Goal: Navigation & Orientation: Go to known website

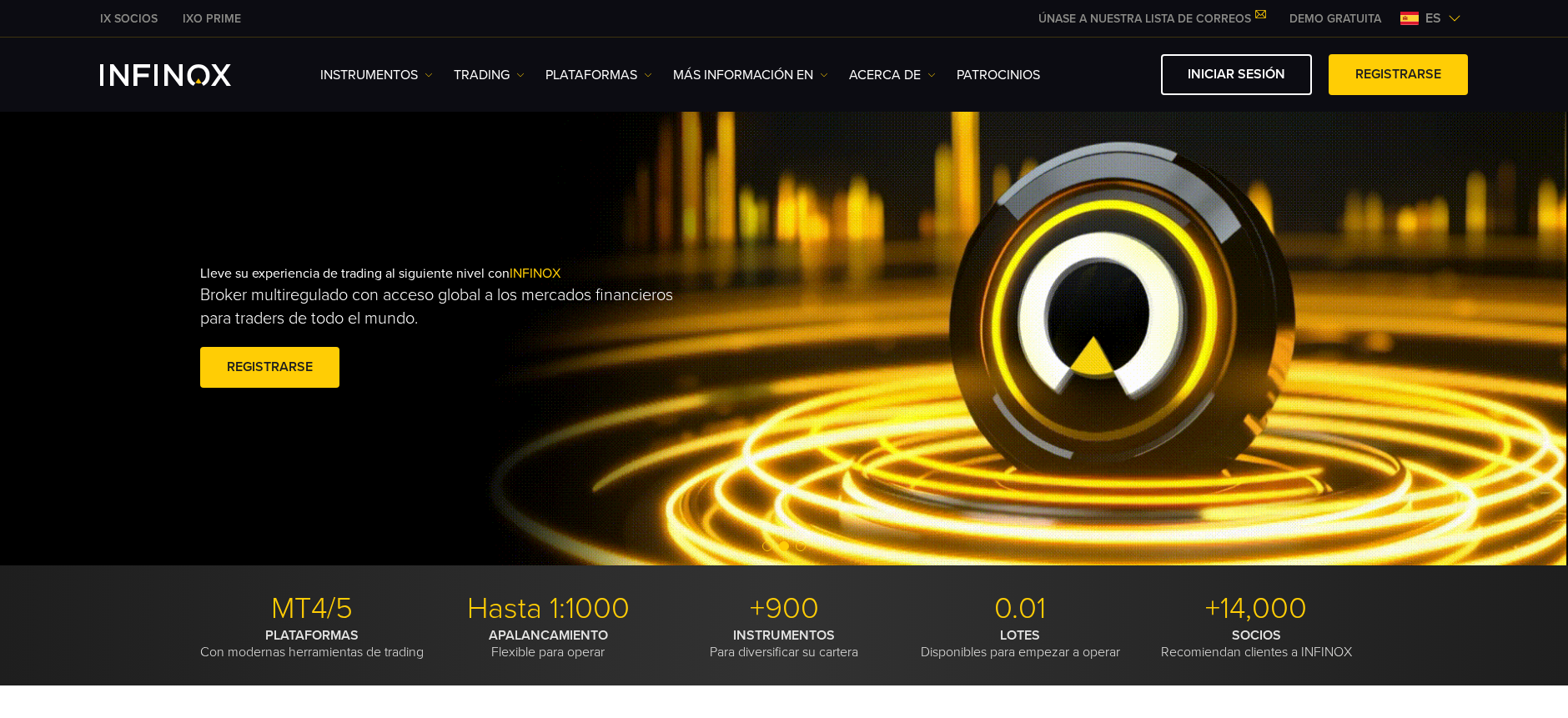
click at [1439, 14] on span "es" at bounding box center [1433, 18] width 29 height 20
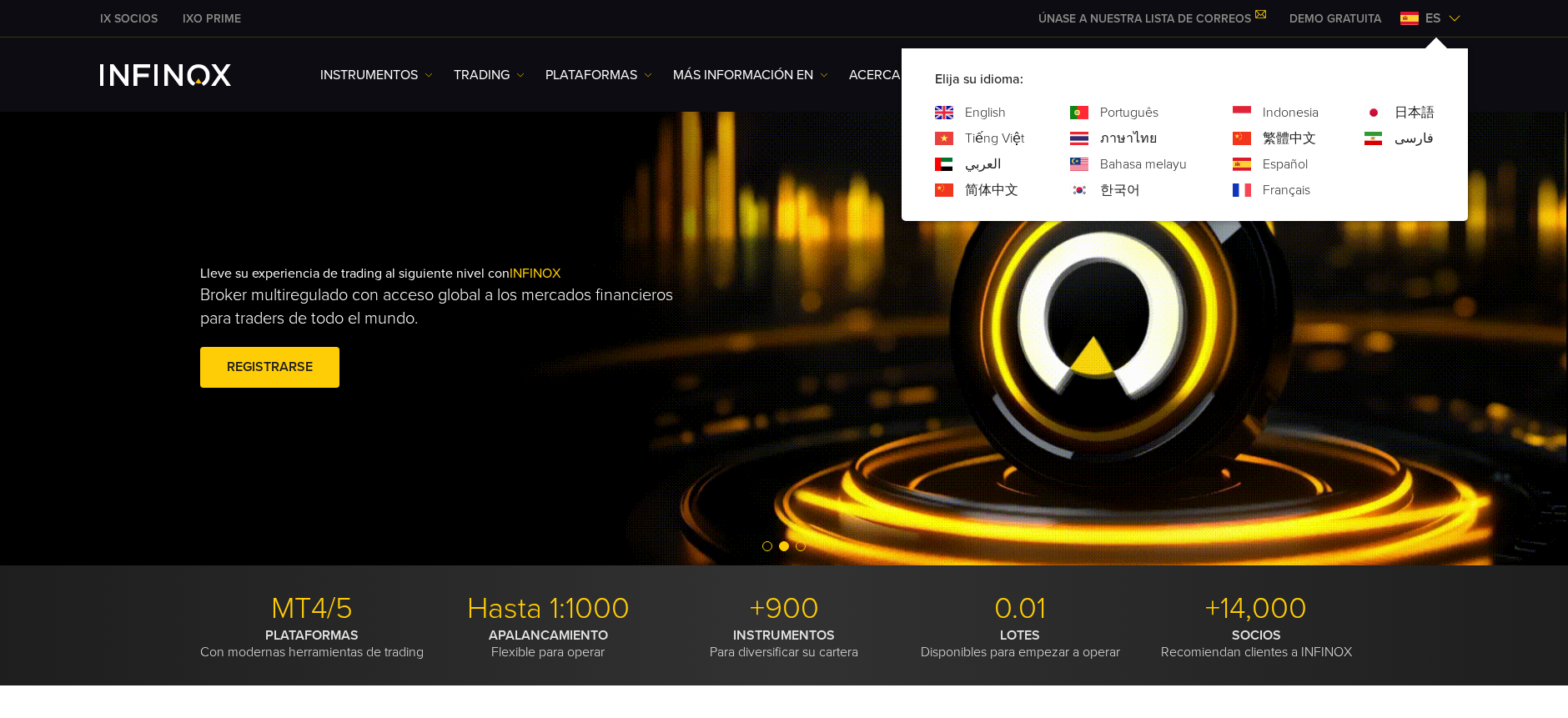
click at [1114, 117] on link "Português" at bounding box center [1129, 112] width 58 height 20
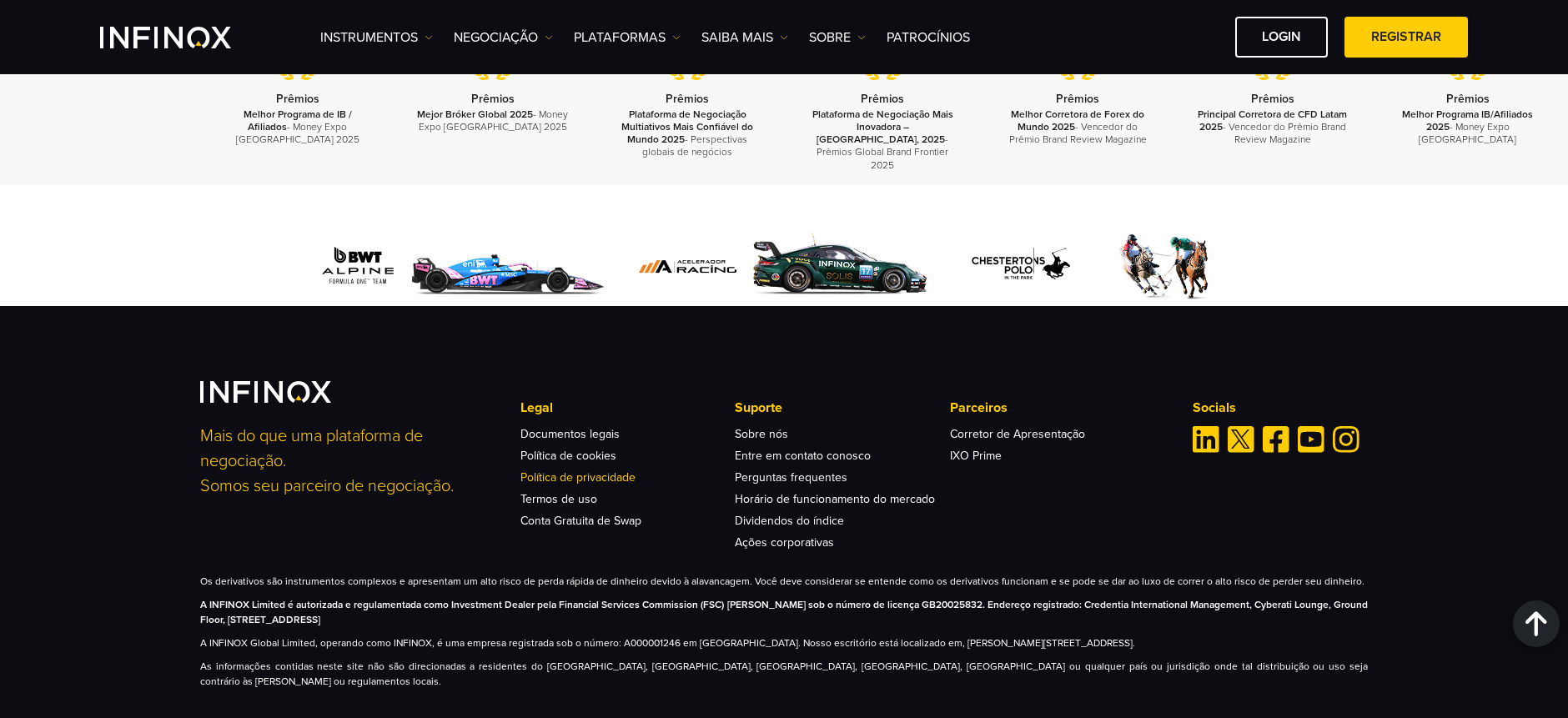
scroll to position [5560, 0]
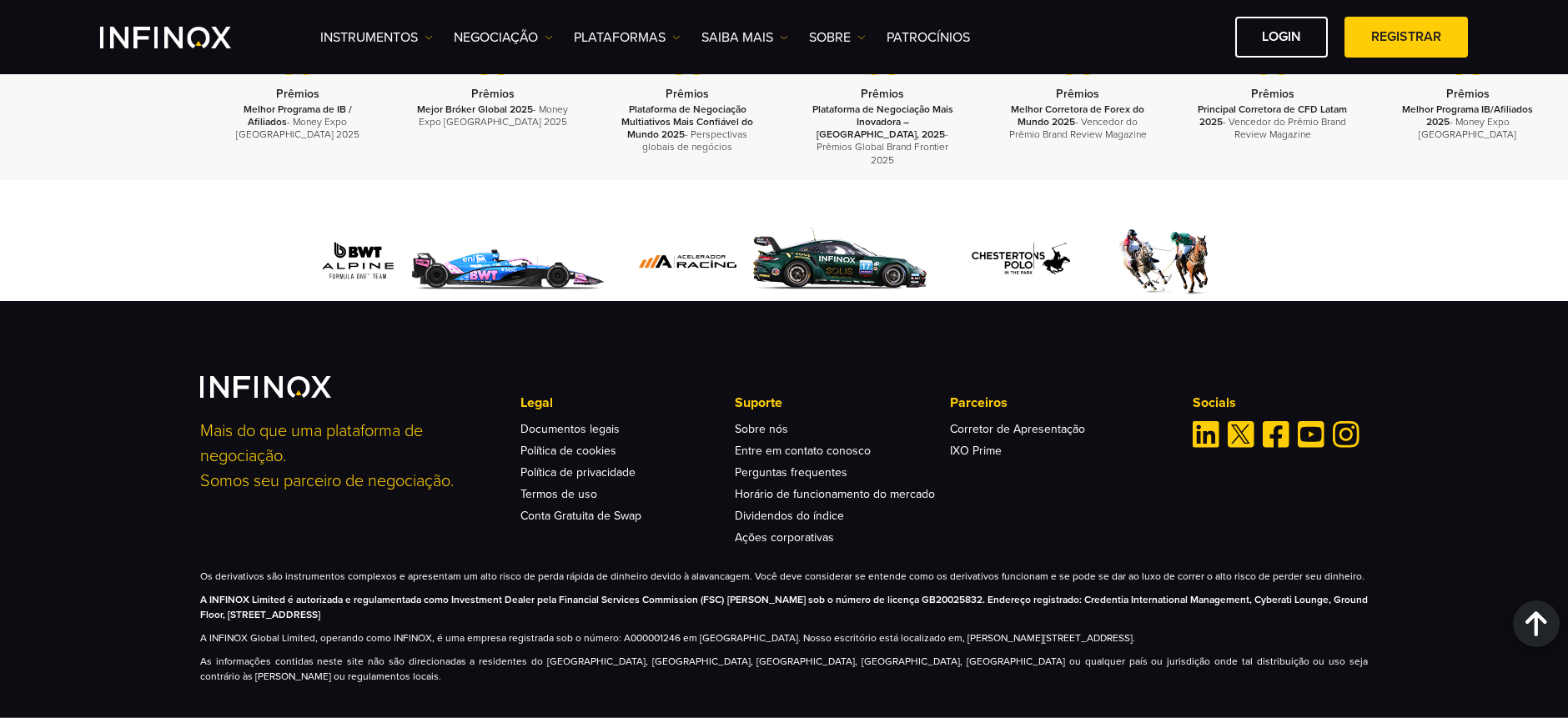
click at [621, 569] on p "Os derivativos são instrumentos complexos e apresentam um alto risco de perda r…" at bounding box center [784, 576] width 1168 height 15
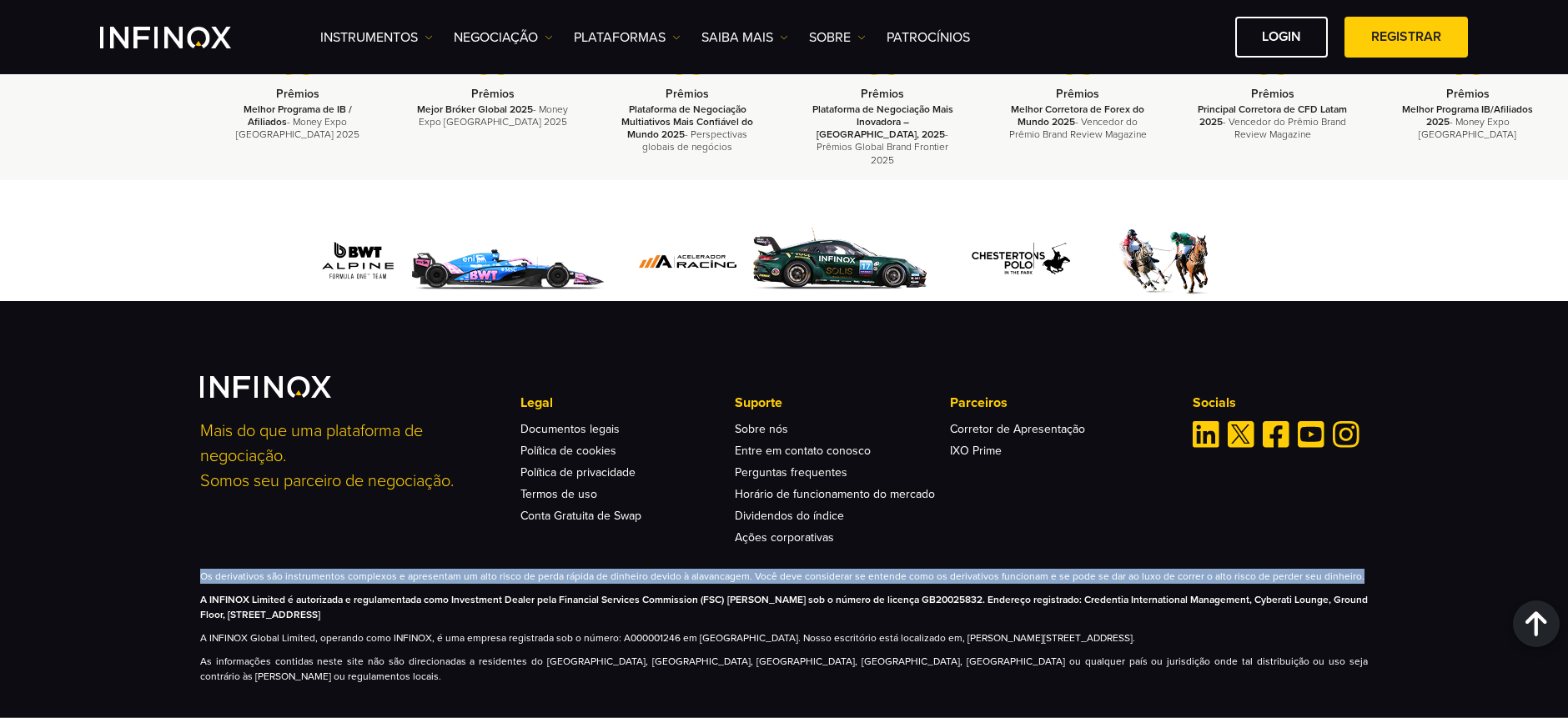
click at [621, 569] on p "Os derivativos são instrumentos complexos e apresentam um alto risco de perda r…" at bounding box center [784, 576] width 1168 height 15
copy div "Os derivativos são instrumentos complexos e apresentam um alto risco de perda r…"
